Goal: Task Accomplishment & Management: Use online tool/utility

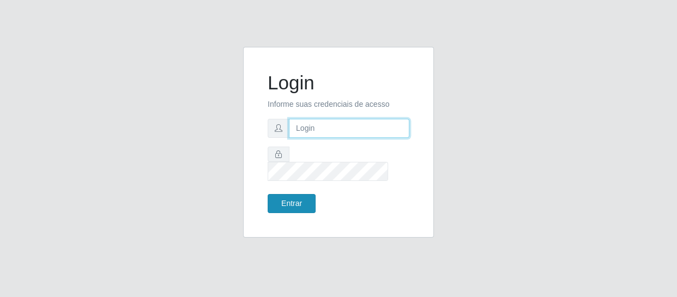
type input "[EMAIL_ADDRESS][DOMAIN_NAME]"
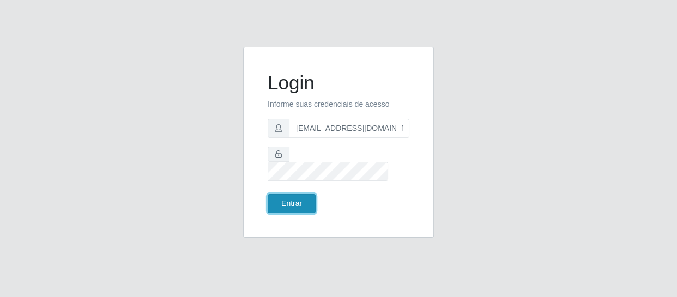
click at [284, 194] on button "Entrar" at bounding box center [292, 203] width 48 height 19
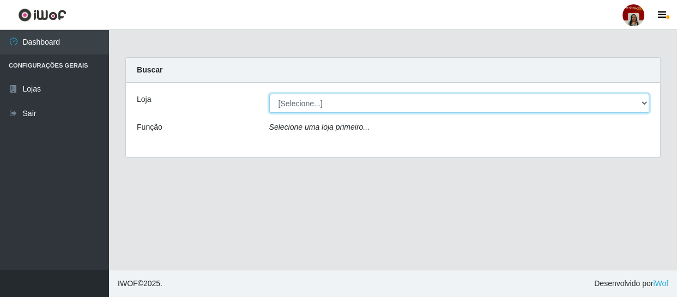
click at [316, 101] on select "[Selecione...] Mar Vermelho - Loja 04" at bounding box center [459, 103] width 381 height 19
select select "251"
click at [269, 94] on select "[Selecione...] Mar Vermelho - Loja 04" at bounding box center [459, 103] width 381 height 19
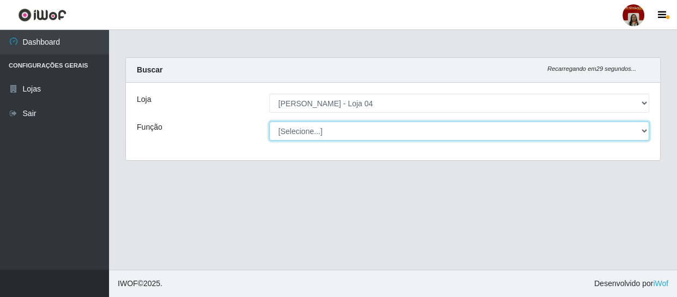
click at [312, 125] on select "[Selecione...] ASG ASG + ASG ++ Auxiliar de Depósito Auxiliar de Depósito + Aux…" at bounding box center [459, 131] width 381 height 19
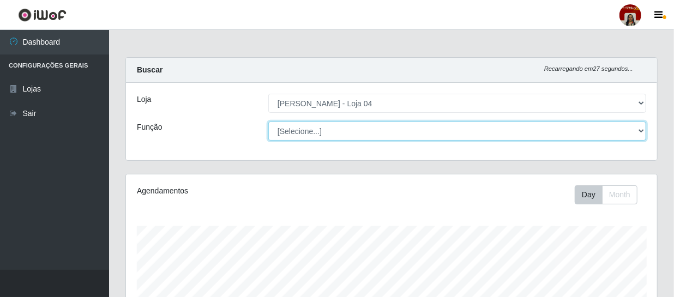
scroll to position [226, 531]
select select "22"
click at [268, 122] on select "[Selecione...] ASG ASG + ASG ++ Auxiliar de Depósito Auxiliar de Depósito + Aux…" at bounding box center [457, 131] width 378 height 19
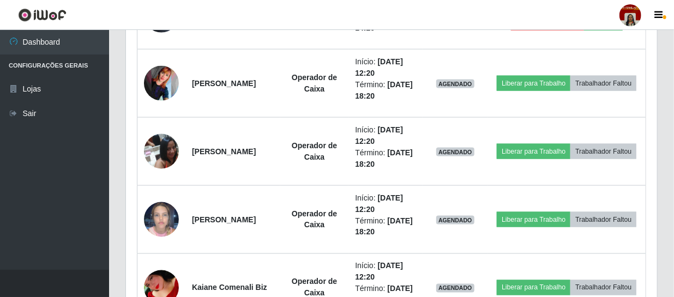
scroll to position [684, 0]
